Goal: Information Seeking & Learning: Learn about a topic

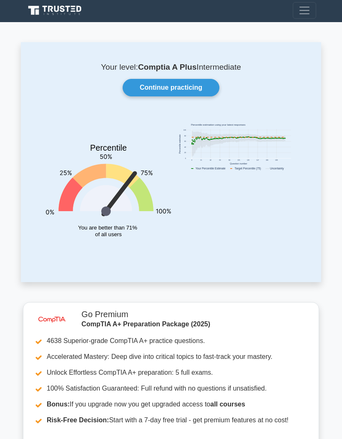
scroll to position [4, 0]
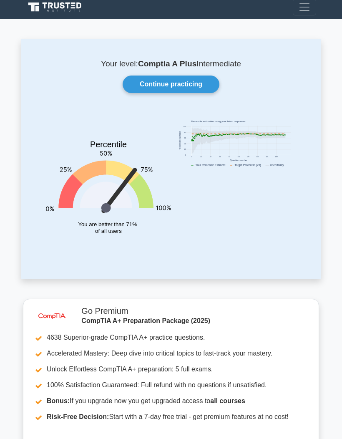
click at [194, 87] on link "Continue practicing" at bounding box center [171, 85] width 97 height 18
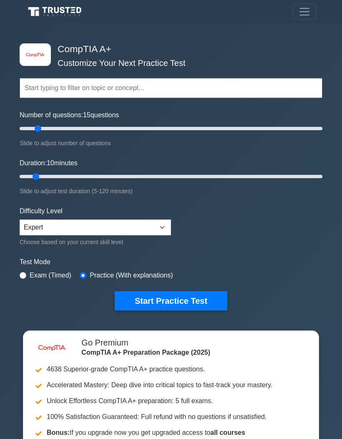
type input "15"
type input "95"
click at [189, 295] on button "Start Practice Test" at bounding box center [171, 300] width 113 height 19
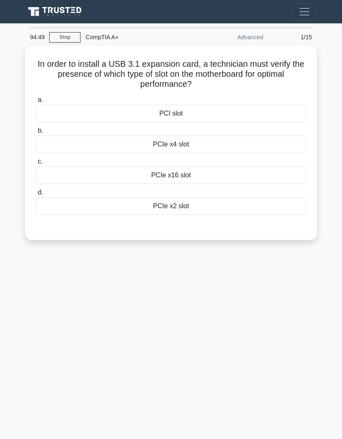
click at [187, 204] on div "PCIe x2 slot" at bounding box center [171, 206] width 270 height 18
click at [36, 195] on input "d. PCIe x2 slot" at bounding box center [36, 192] width 0 height 5
